Goal: Transaction & Acquisition: Purchase product/service

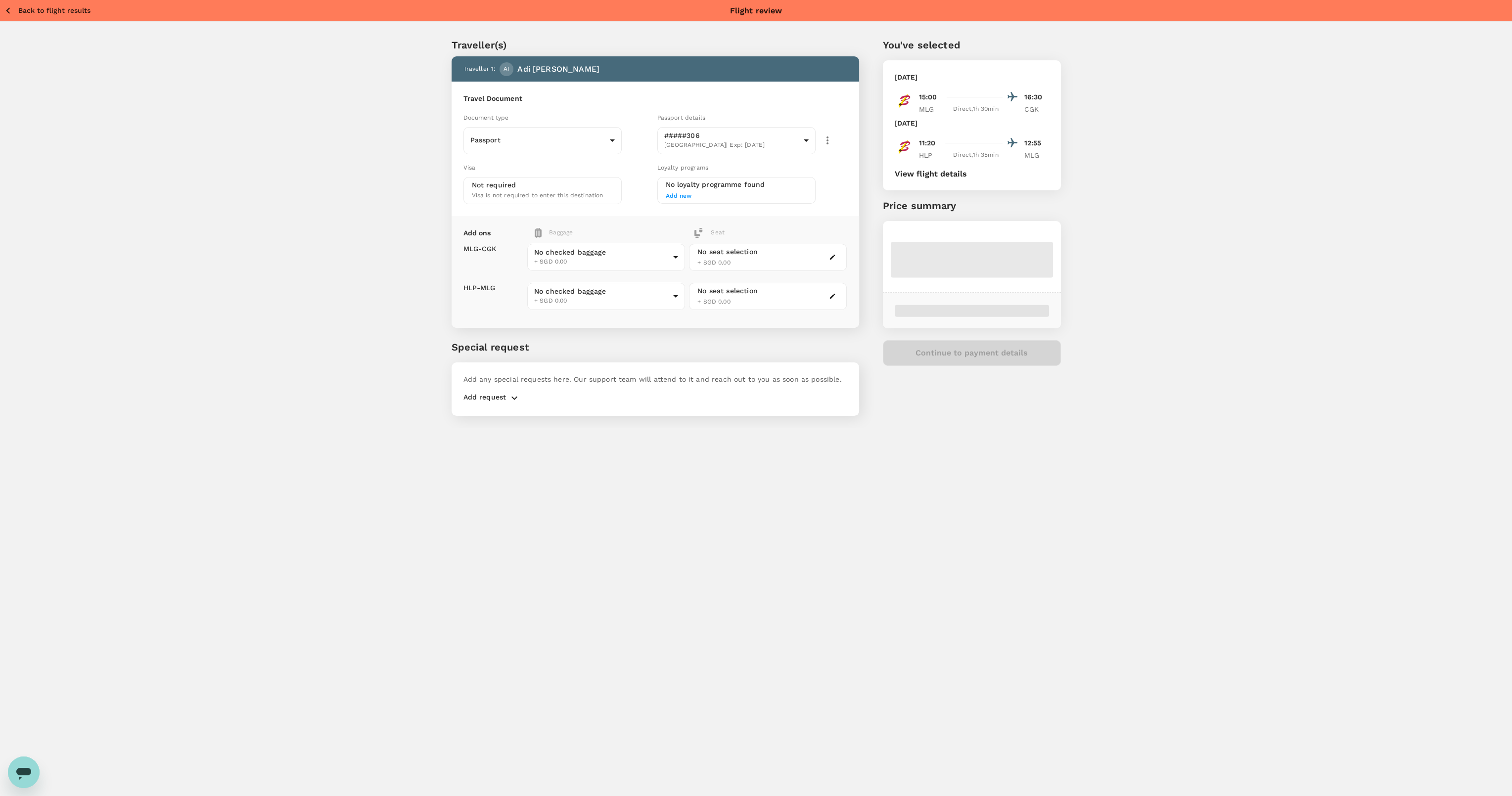
type input "1 - 0"
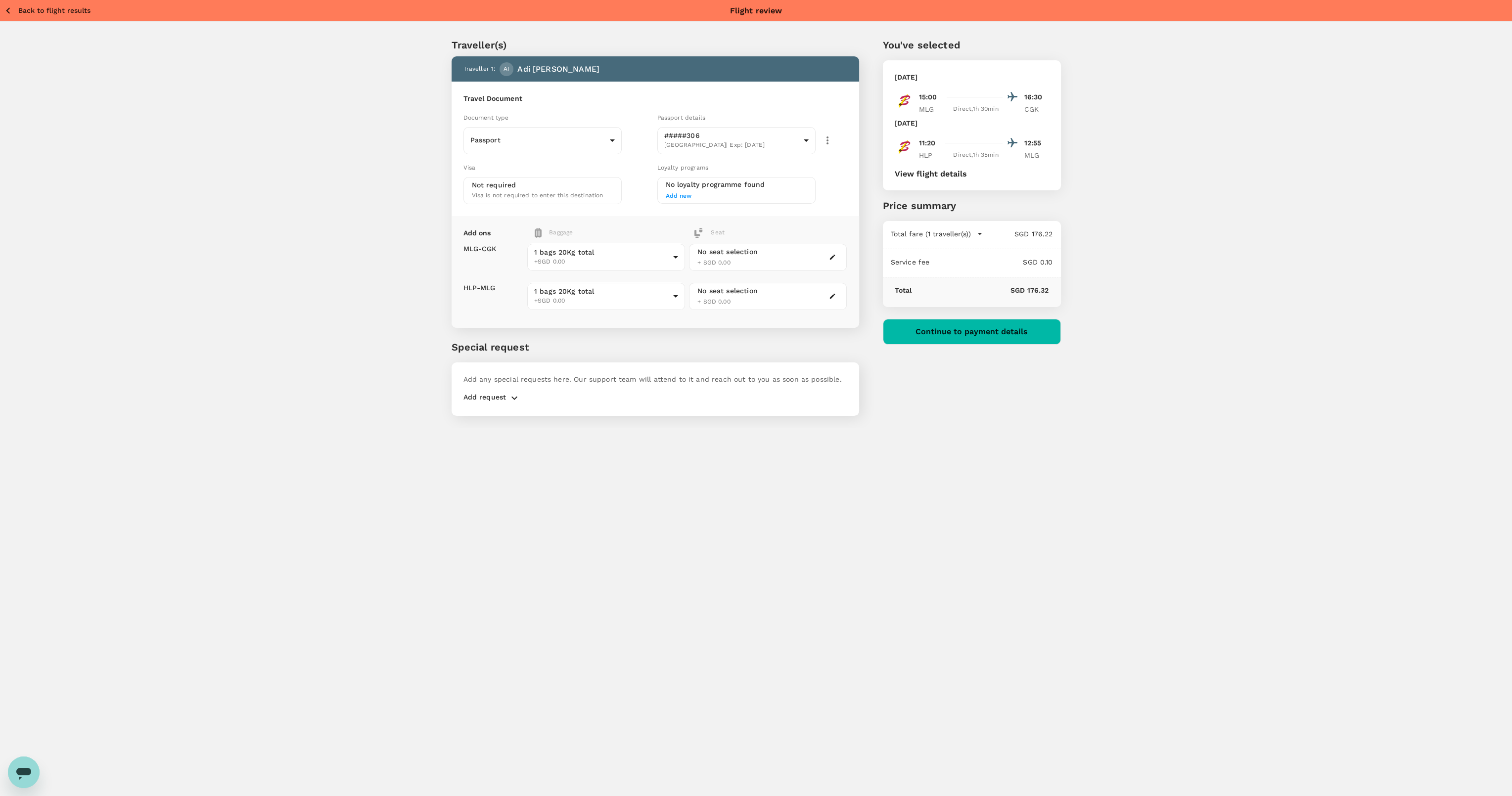
click at [971, 337] on button "Continue to payment details" at bounding box center [971, 332] width 178 height 25
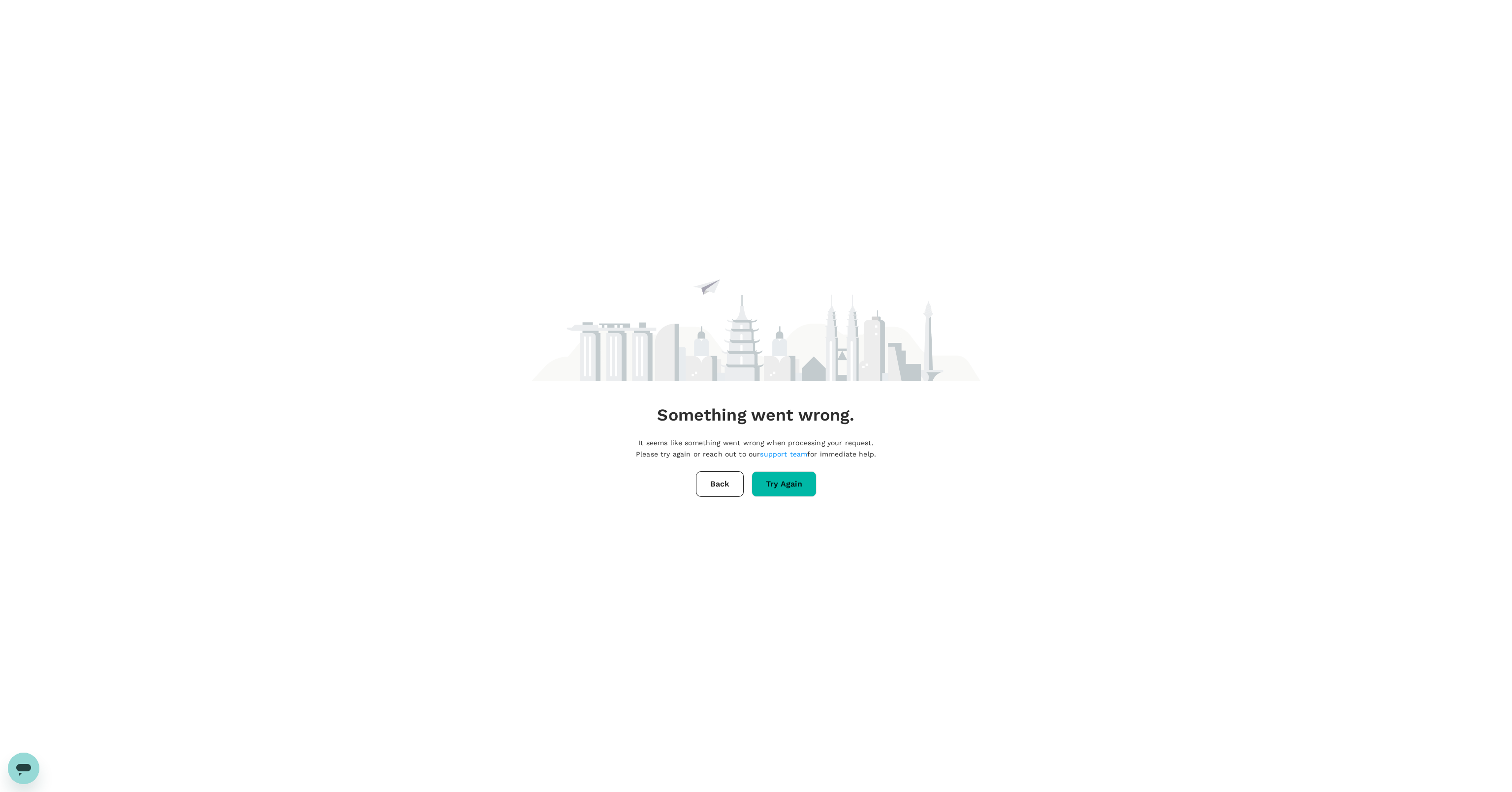
click at [775, 501] on div "Something went wrong. It seems like something went wrong when processing your r…" at bounding box center [756, 366] width 449 height 733
click at [777, 490] on button "Try Again" at bounding box center [783, 484] width 65 height 25
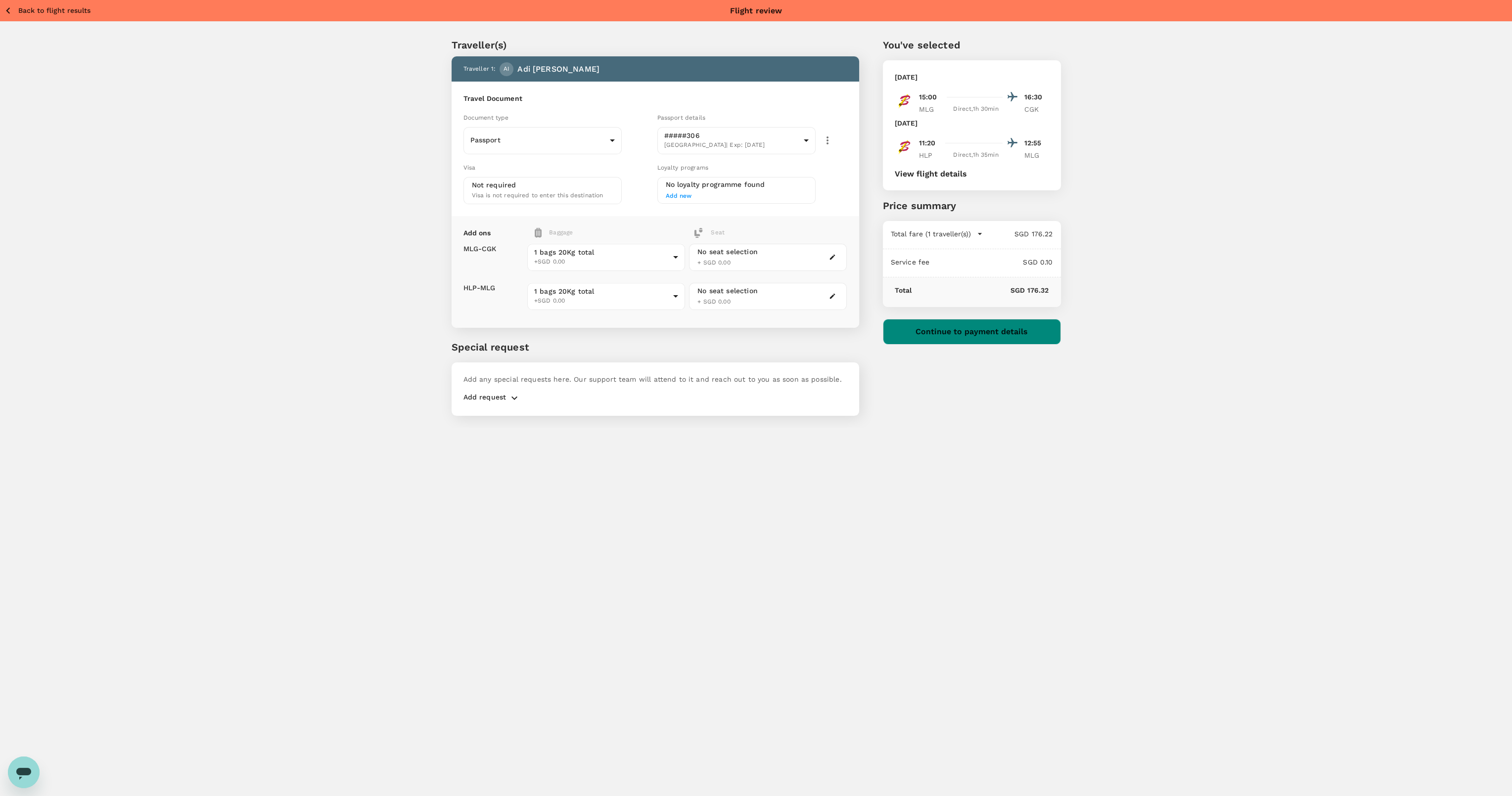
click at [997, 333] on button "Continue to payment details" at bounding box center [971, 332] width 178 height 25
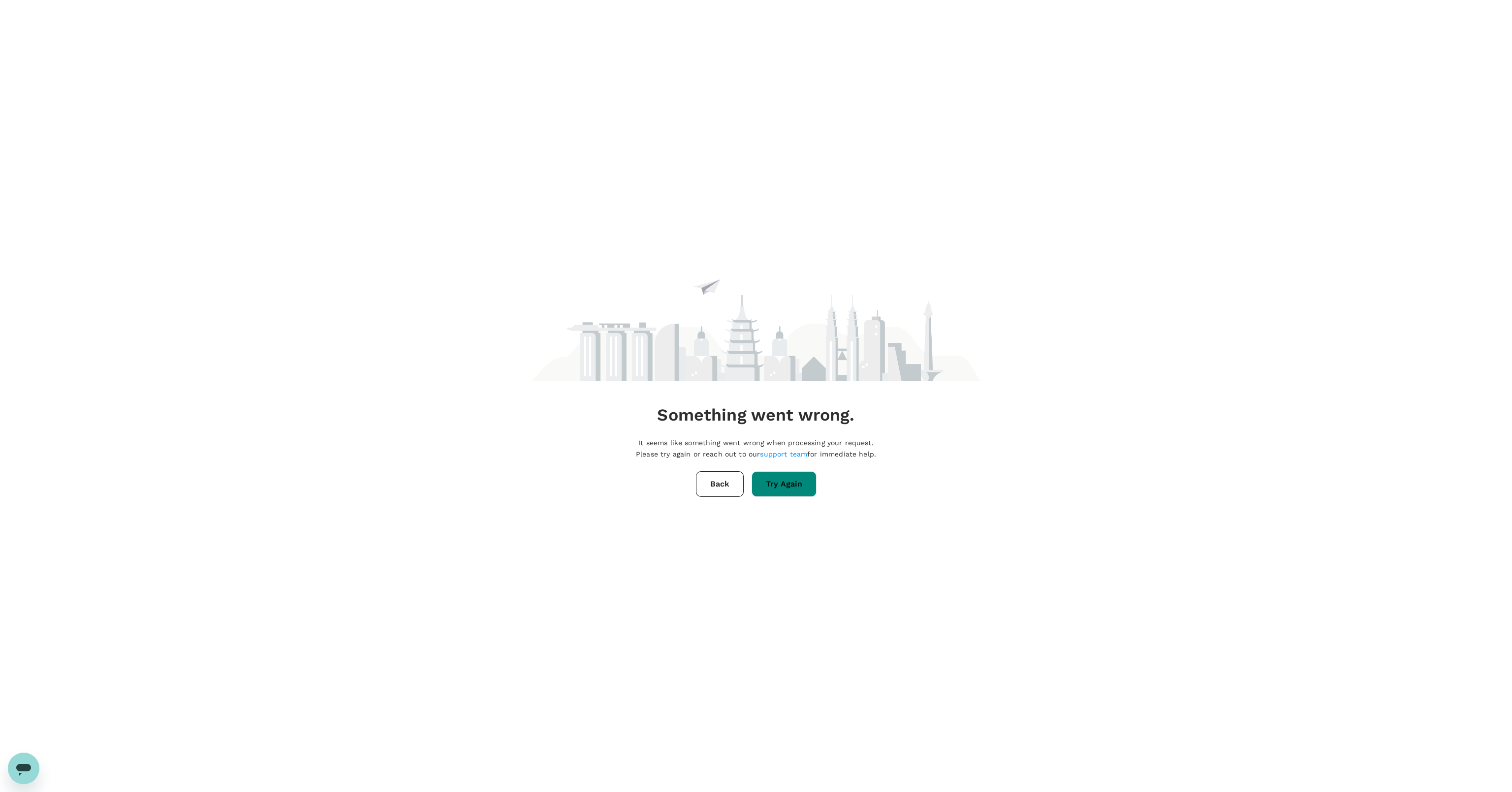
click at [785, 484] on button "Try Again" at bounding box center [783, 484] width 65 height 25
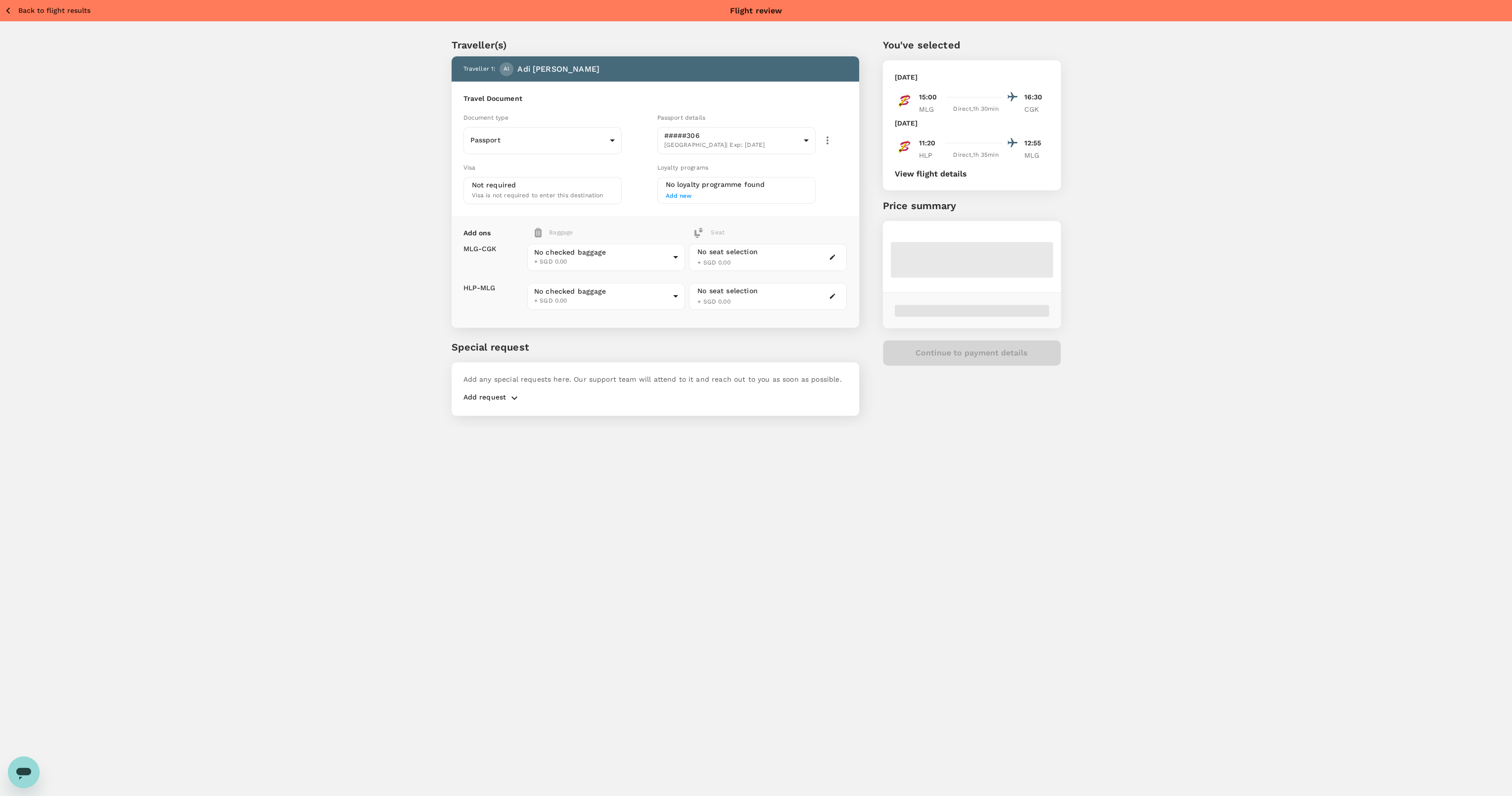
type input "1 - 0"
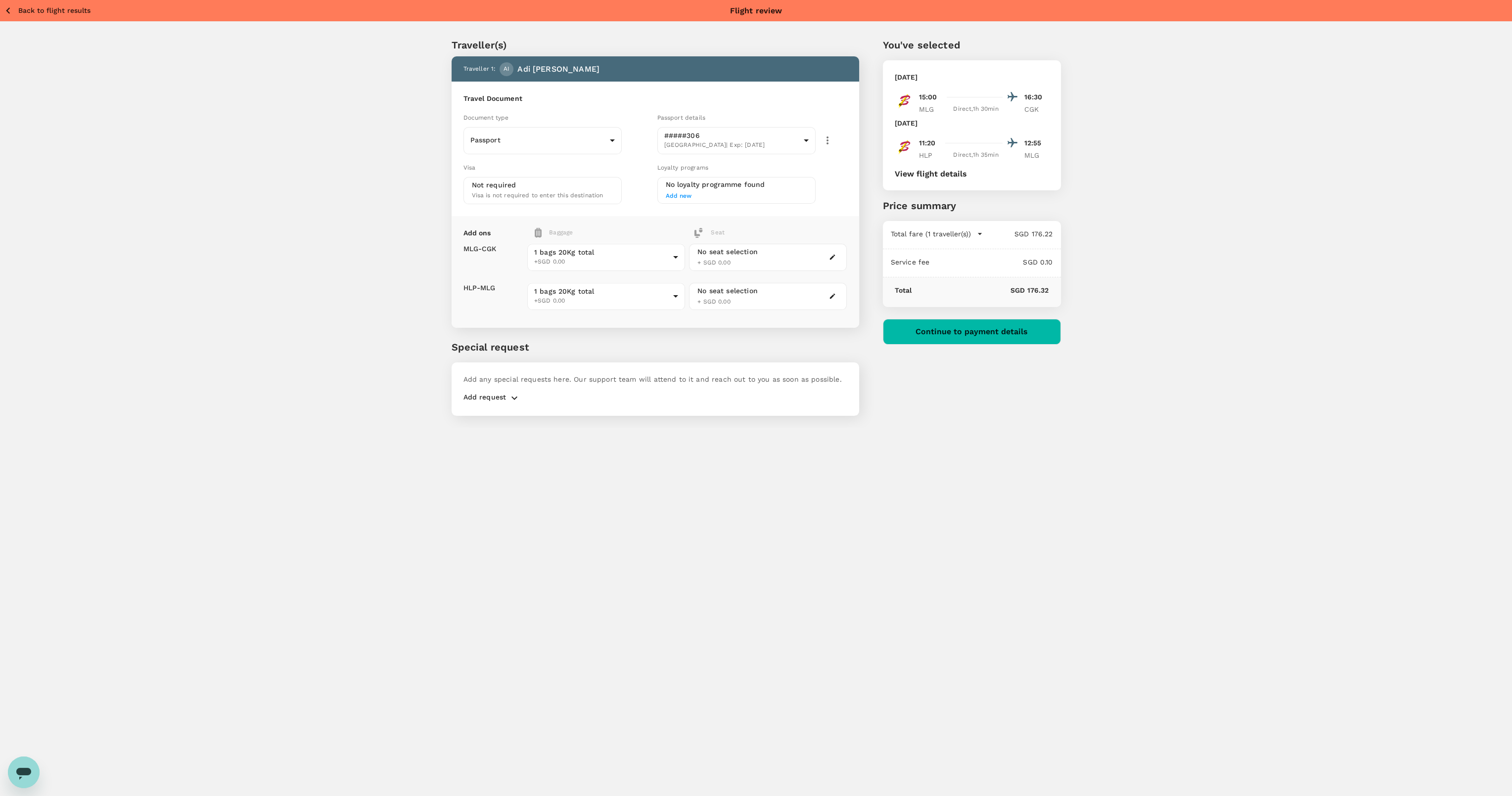
click at [15, 9] on button "Back to flight results" at bounding box center [47, 11] width 87 height 12
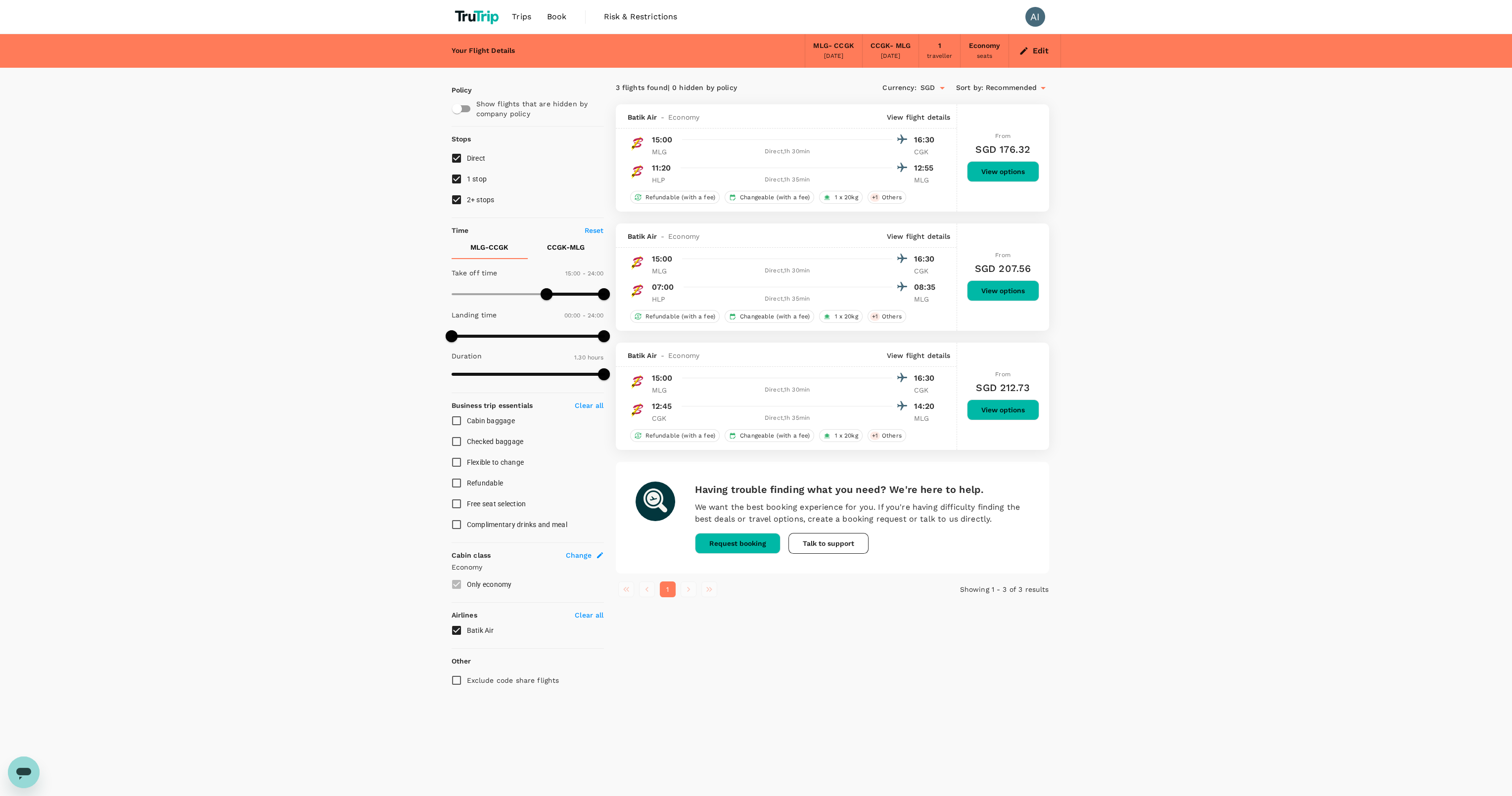
click at [483, 22] on img at bounding box center [477, 17] width 53 height 22
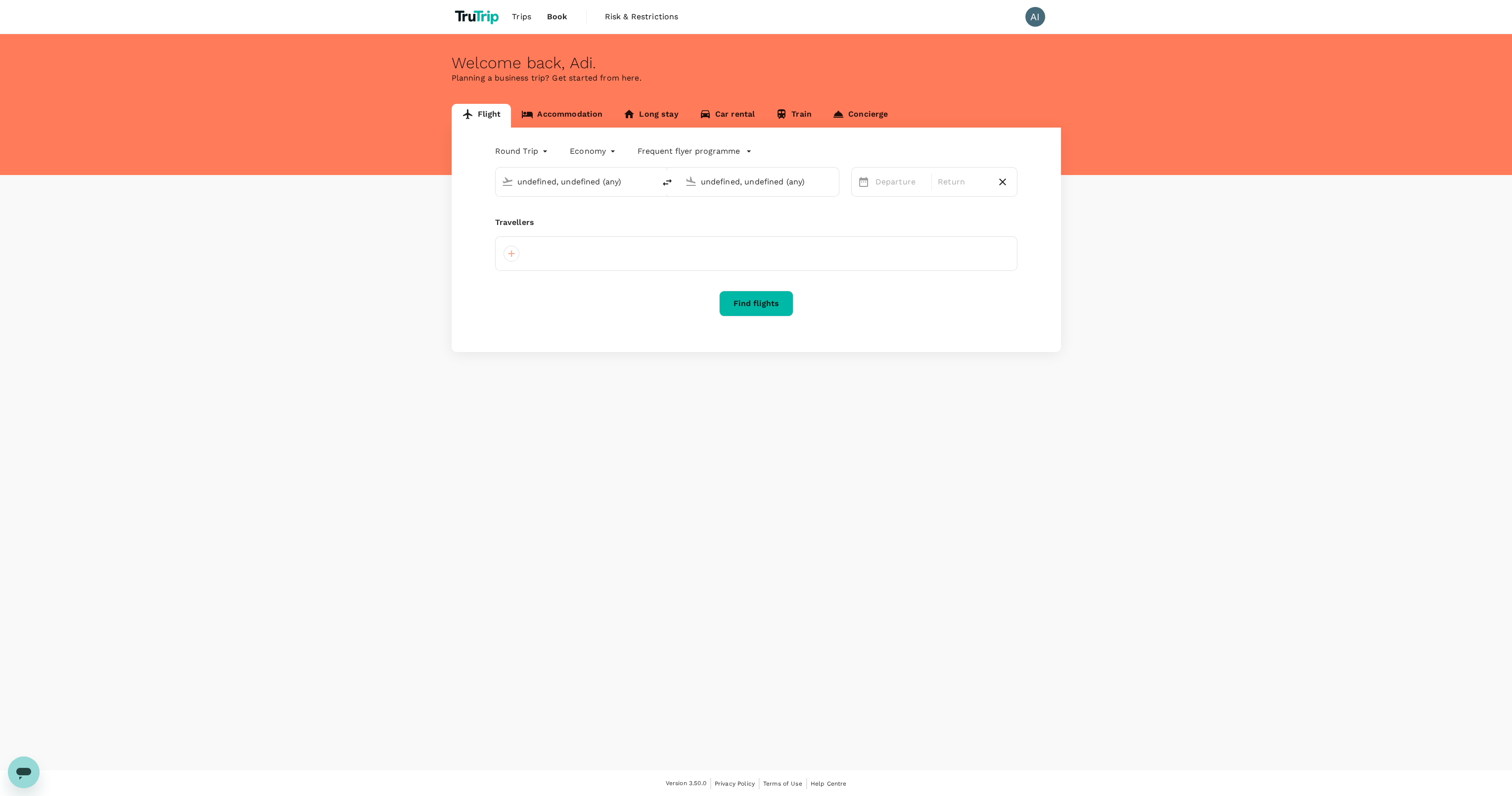
type input "[PERSON_NAME] [PERSON_NAME] (MLG)"
type input "[GEOGRAPHIC_DATA], [GEOGRAPHIC_DATA] (any)"
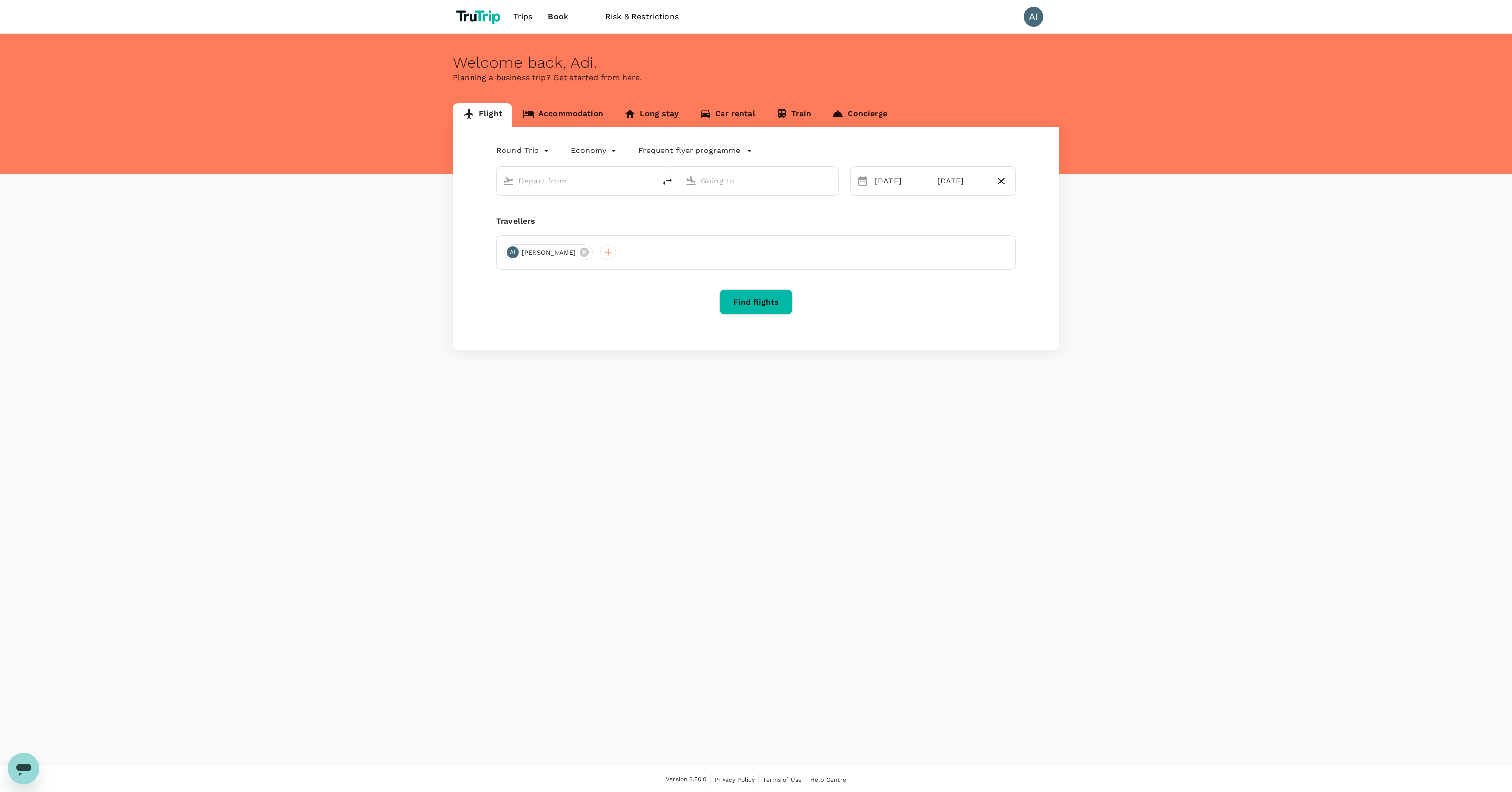
type input "[PERSON_NAME] [PERSON_NAME] (MLG)"
type input "[GEOGRAPHIC_DATA], [GEOGRAPHIC_DATA] (any)"
